Goal: Task Accomplishment & Management: Use online tool/utility

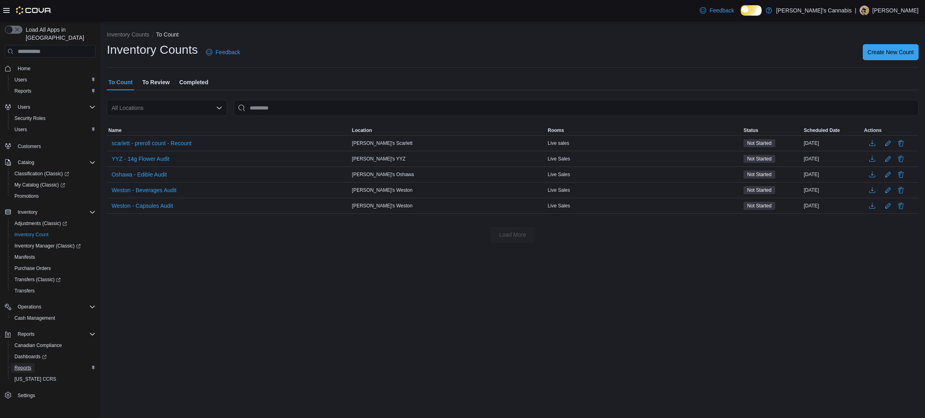
click at [23, 365] on span "Reports" at bounding box center [22, 368] width 17 height 6
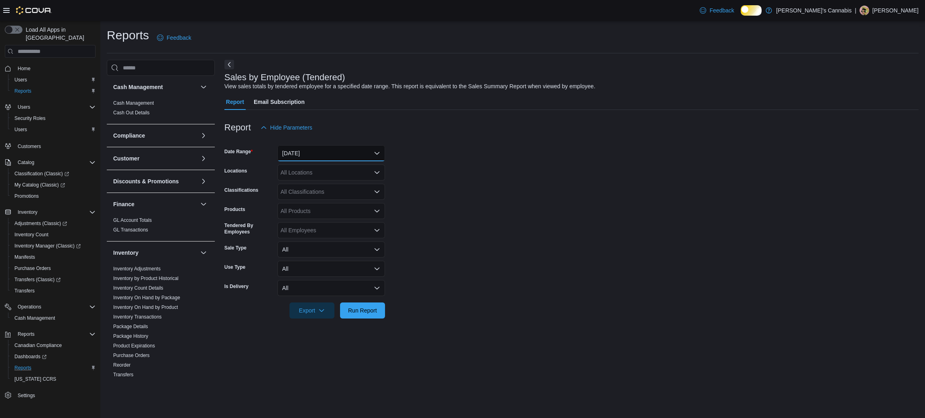
click at [330, 160] on button "[DATE]" at bounding box center [331, 153] width 108 height 16
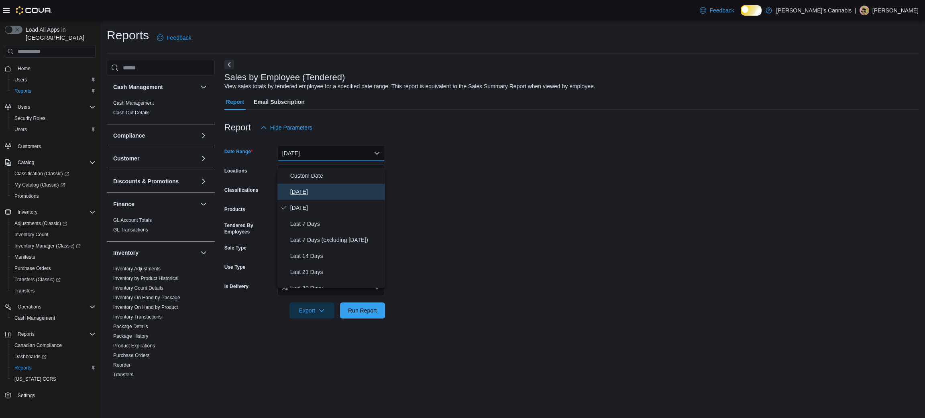
click at [318, 196] on span "[DATE]" at bounding box center [336, 192] width 92 height 10
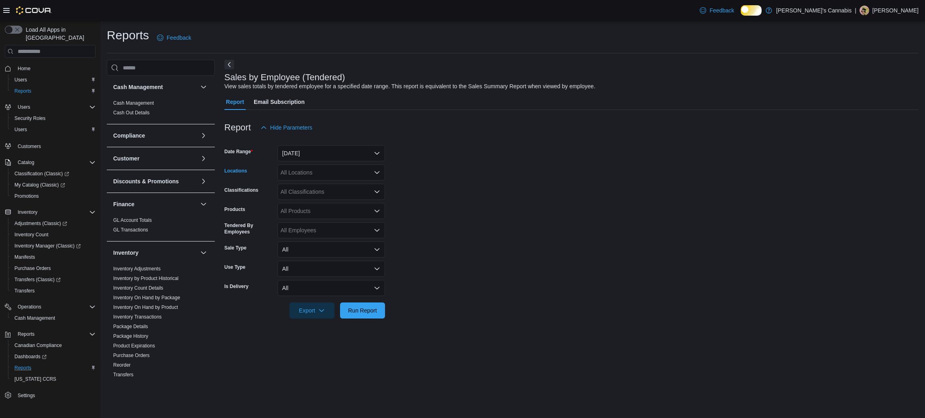
drag, startPoint x: 326, startPoint y: 176, endPoint x: 334, endPoint y: 175, distance: 8.5
click at [334, 175] on div "All Locations" at bounding box center [331, 173] width 108 height 16
click at [327, 237] on span "[PERSON_NAME]'s YYZ" at bounding box center [326, 239] width 63 height 8
click at [362, 314] on span "Run Report" at bounding box center [362, 310] width 29 height 8
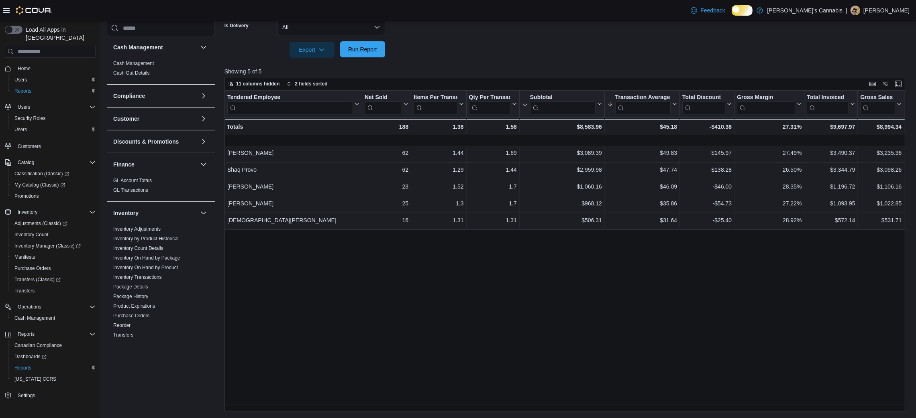
scroll to position [262, 0]
click at [488, 75] on p "Showing 5 of 5" at bounding box center [567, 71] width 687 height 8
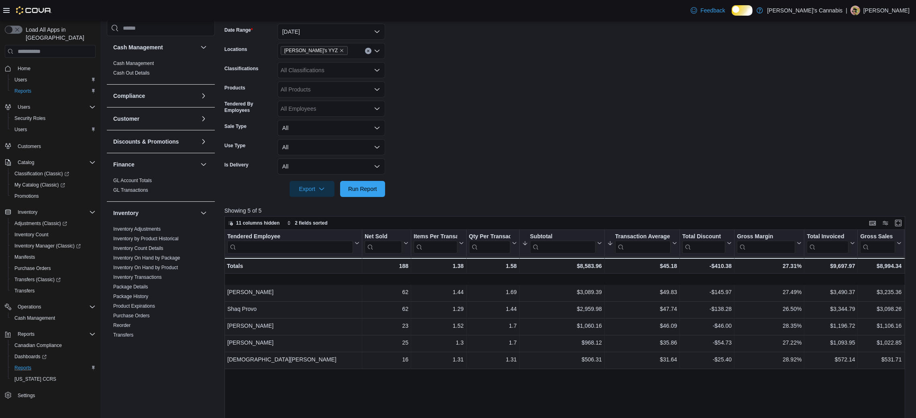
scroll to position [124, 0]
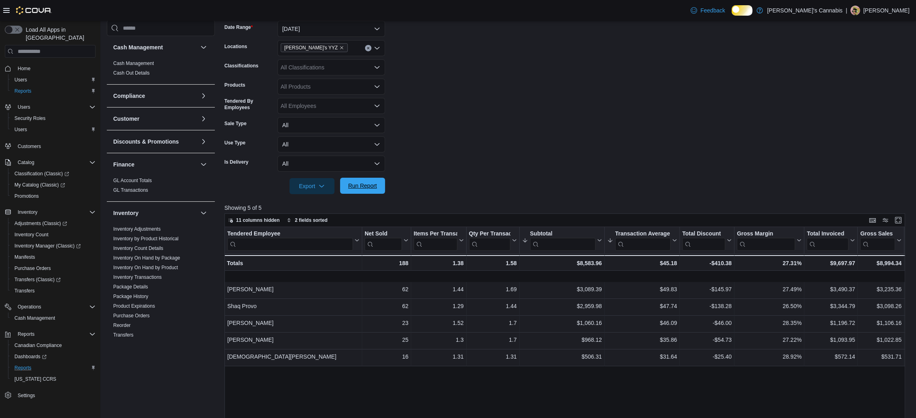
click at [361, 190] on span "Run Report" at bounding box center [362, 186] width 29 height 8
click at [454, 67] on form "Date Range [DATE] Locations MaryJane's YYZ Classifications All Classifications …" at bounding box center [567, 102] width 687 height 183
click at [456, 194] on form "Date Range [DATE] Locations MaryJane's YYZ Classifications All Classifications …" at bounding box center [567, 102] width 687 height 183
click at [457, 194] on form "Date Range [DATE] Locations MaryJane's YYZ Classifications All Classifications …" at bounding box center [567, 102] width 687 height 183
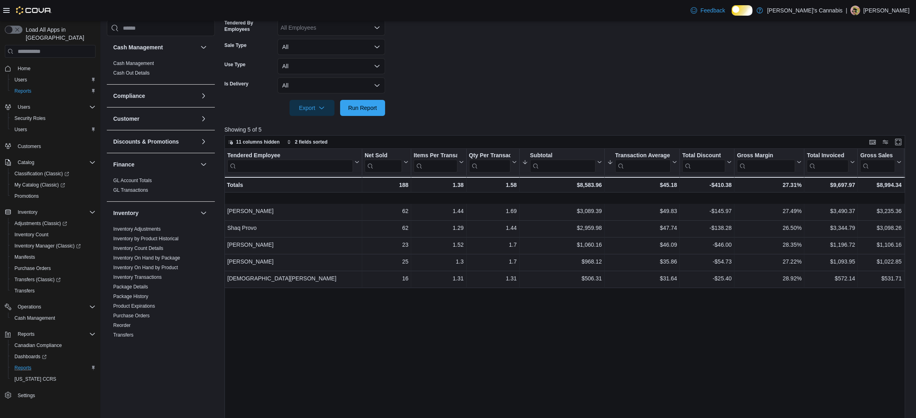
scroll to position [204, 0]
click at [361, 110] on span "Run Report" at bounding box center [362, 106] width 29 height 8
click at [363, 110] on span "Run Report" at bounding box center [362, 106] width 29 height 8
click at [21, 220] on span "Adjustments (Classic)" at bounding box center [40, 223] width 53 height 6
